Goal: Task Accomplishment & Management: Manage account settings

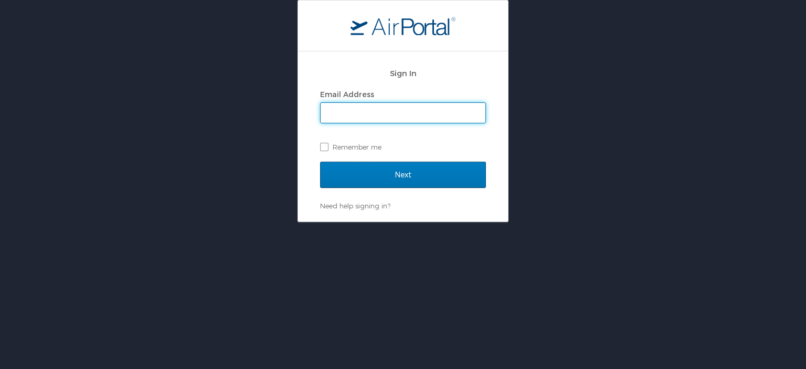
click at [379, 100] on div "Email Address" at bounding box center [403, 95] width 166 height 16
click at [386, 110] on input "Email Address" at bounding box center [403, 113] width 165 height 20
type input "[EMAIL_ADDRESS][DOMAIN_NAME]"
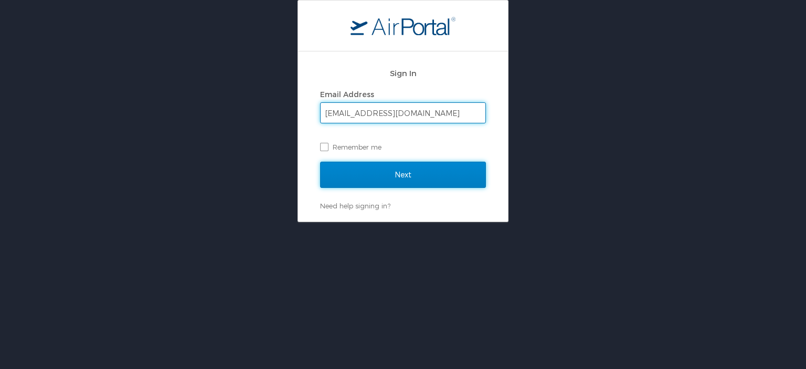
click at [414, 175] on input "Next" at bounding box center [403, 175] width 166 height 26
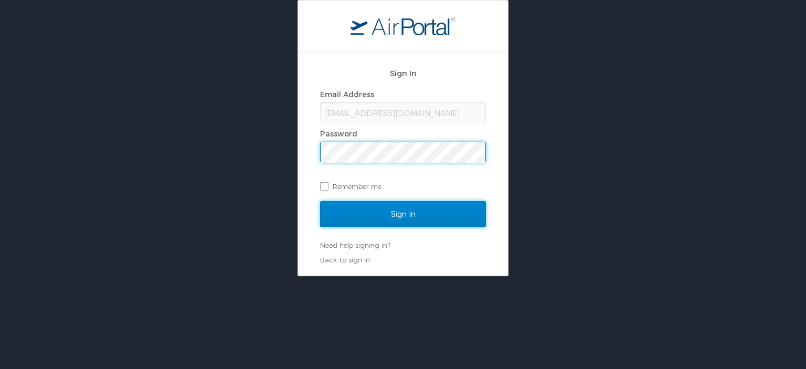
click at [393, 218] on input "Sign In" at bounding box center [403, 214] width 166 height 26
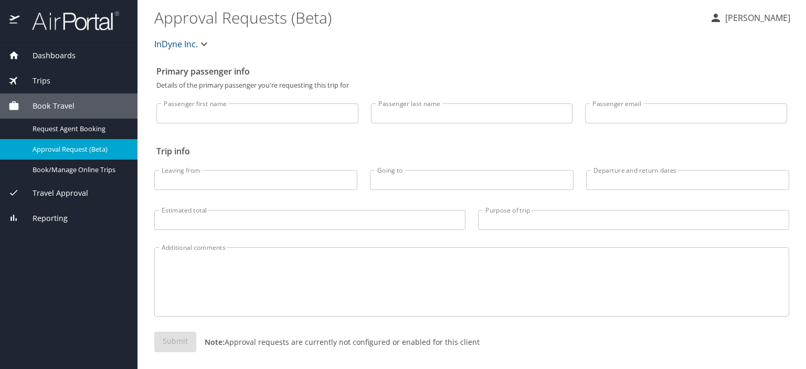
scroll to position [6, 0]
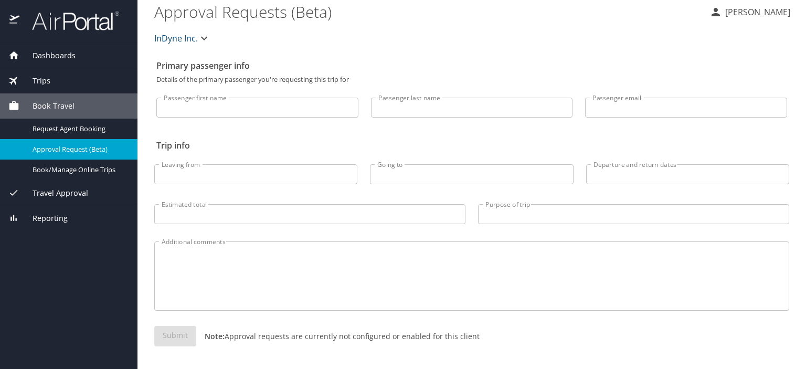
click at [70, 193] on span "Travel Approval" at bounding box center [53, 193] width 69 height 12
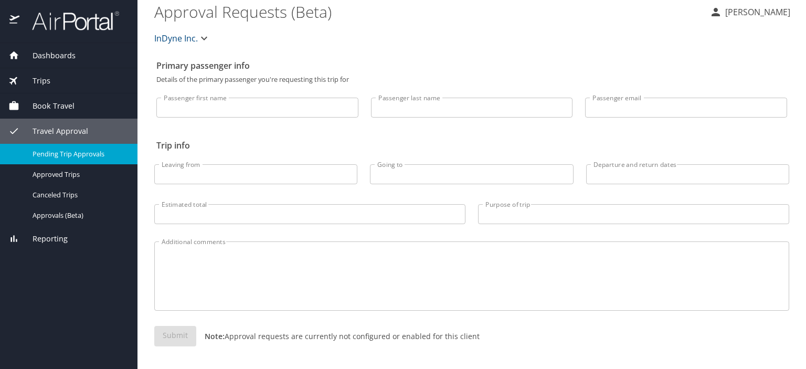
click at [88, 153] on span "Pending Trip Approvals" at bounding box center [79, 154] width 92 height 10
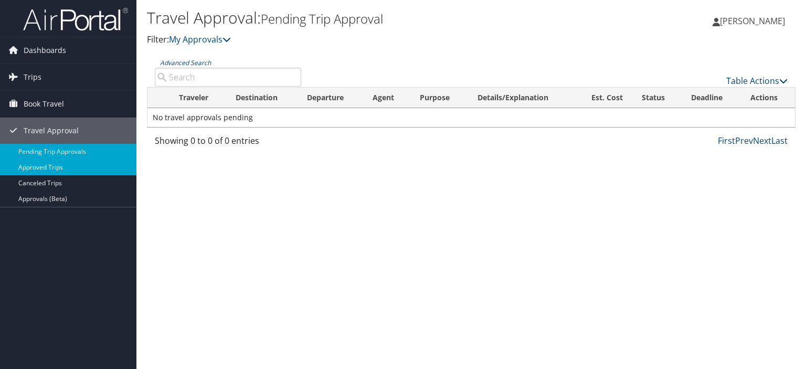
click at [59, 165] on link "Approved Trips" at bounding box center [68, 168] width 136 height 16
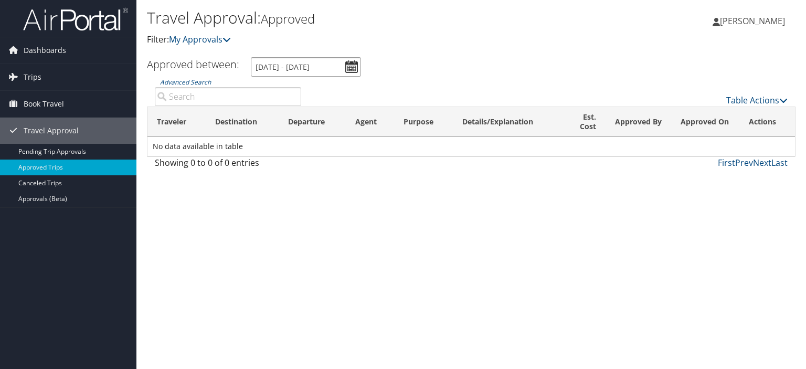
click at [350, 67] on input "8/4/2025 - 9/4/2025" at bounding box center [306, 66] width 110 height 19
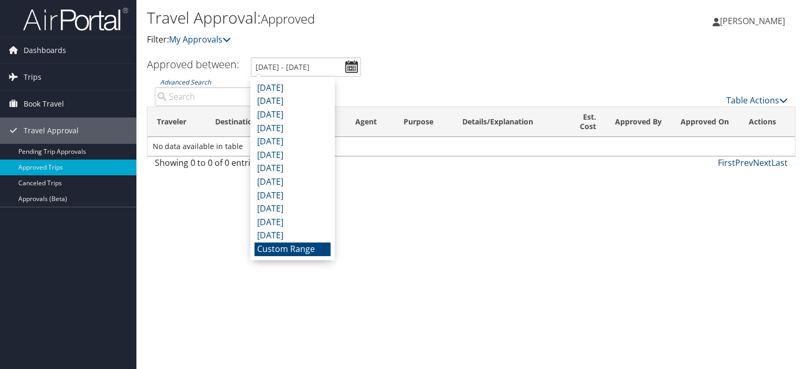
click at [304, 249] on li "Custom Range" at bounding box center [293, 249] width 76 height 14
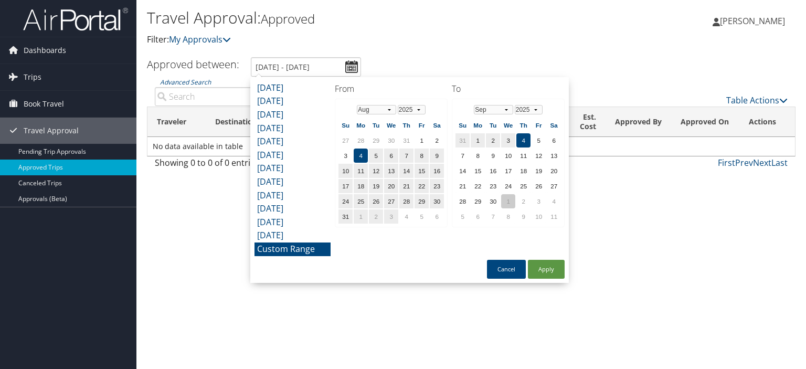
click at [503, 197] on td "1" at bounding box center [508, 201] width 14 height 14
click at [535, 198] on td "31" at bounding box center [539, 201] width 14 height 14
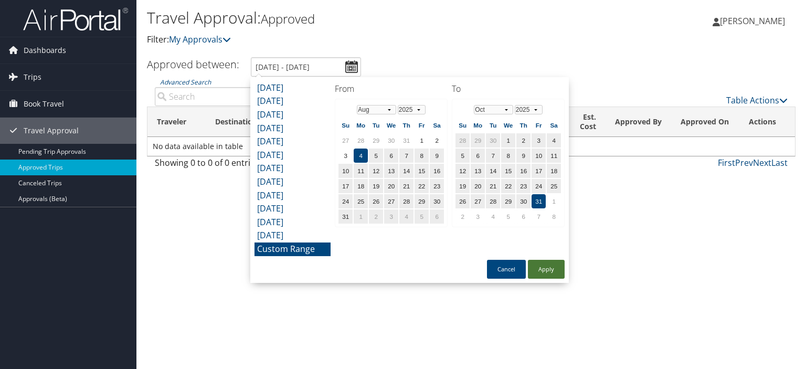
click at [536, 267] on button "Apply" at bounding box center [546, 269] width 37 height 19
type input "8/4/2025 - 10/31/2025"
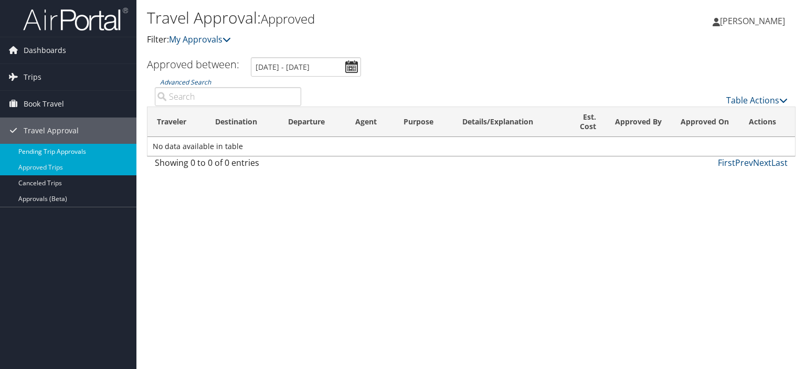
click at [66, 149] on link "Pending Trip Approvals" at bounding box center [68, 152] width 136 height 16
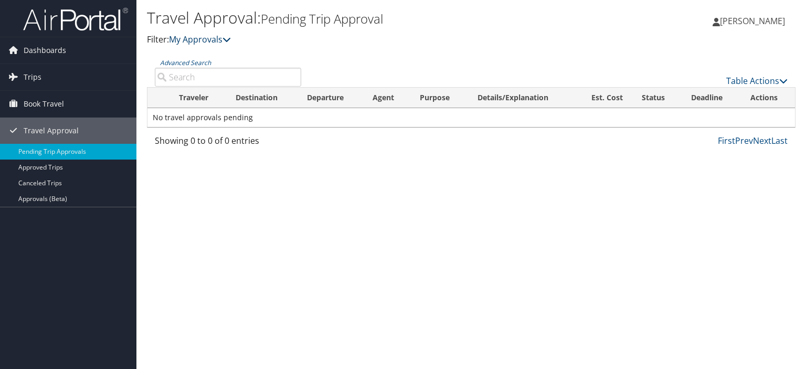
click at [224, 39] on link "My Approvals" at bounding box center [200, 40] width 62 height 12
click at [53, 104] on span "Book Travel" at bounding box center [44, 104] width 40 height 26
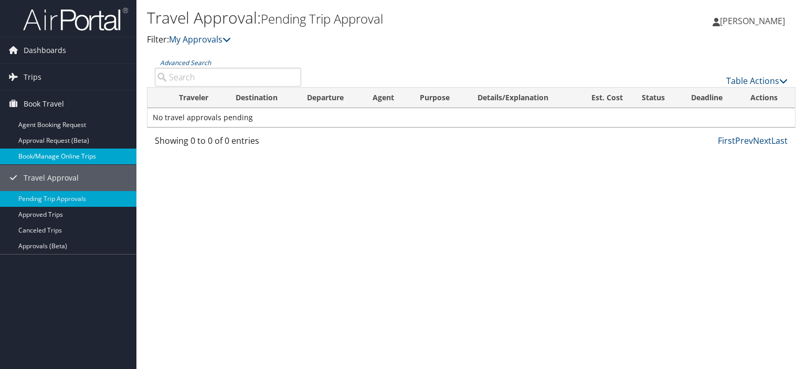
click at [85, 153] on link "Book/Manage Online Trips" at bounding box center [68, 157] width 136 height 16
